Goal: Find specific page/section: Find specific page/section

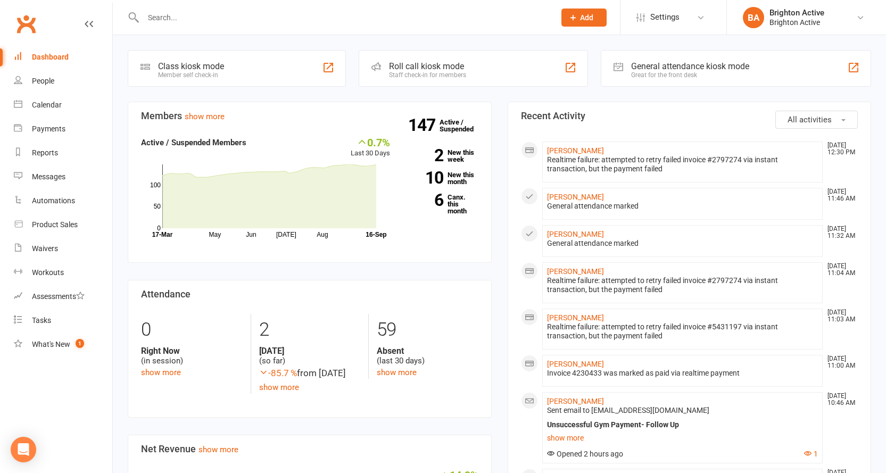
click at [633, 75] on div "Great for the front desk" at bounding box center [690, 74] width 118 height 7
